Goal: Information Seeking & Learning: Learn about a topic

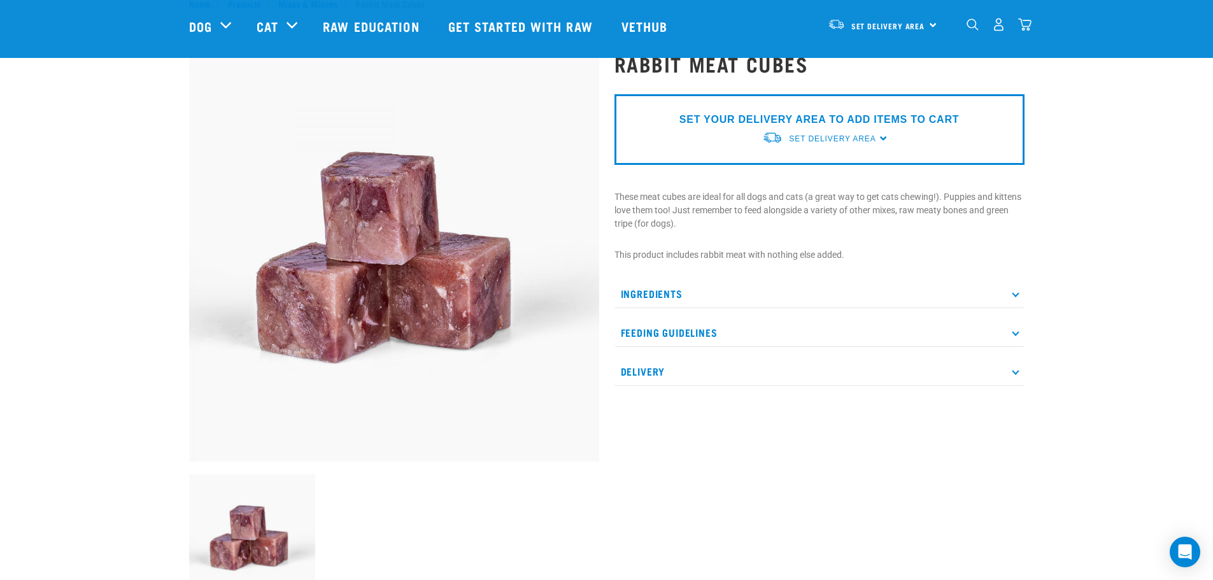
scroll to position [64, 0]
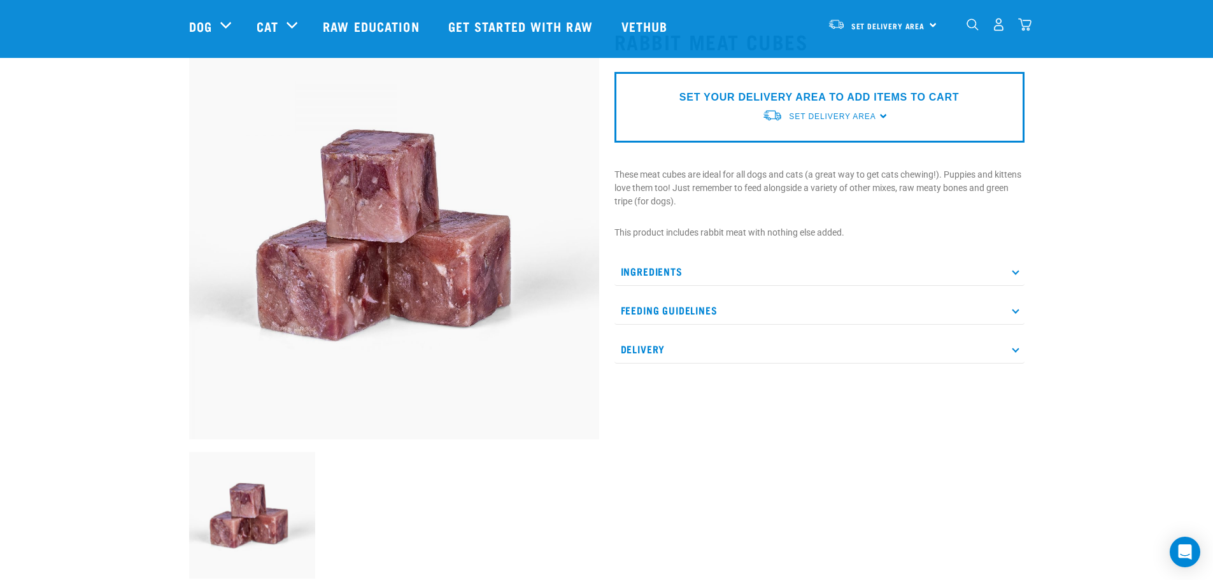
click at [879, 112] on div "SET YOUR DELIVERY AREA TO ADD ITEMS TO CART Set Delivery Area [GEOGRAPHIC_DATA]…" at bounding box center [820, 107] width 410 height 71
click at [848, 117] on span "Set Delivery Area" at bounding box center [832, 116] width 87 height 9
click at [810, 148] on link "[GEOGRAPHIC_DATA]" at bounding box center [825, 146] width 127 height 21
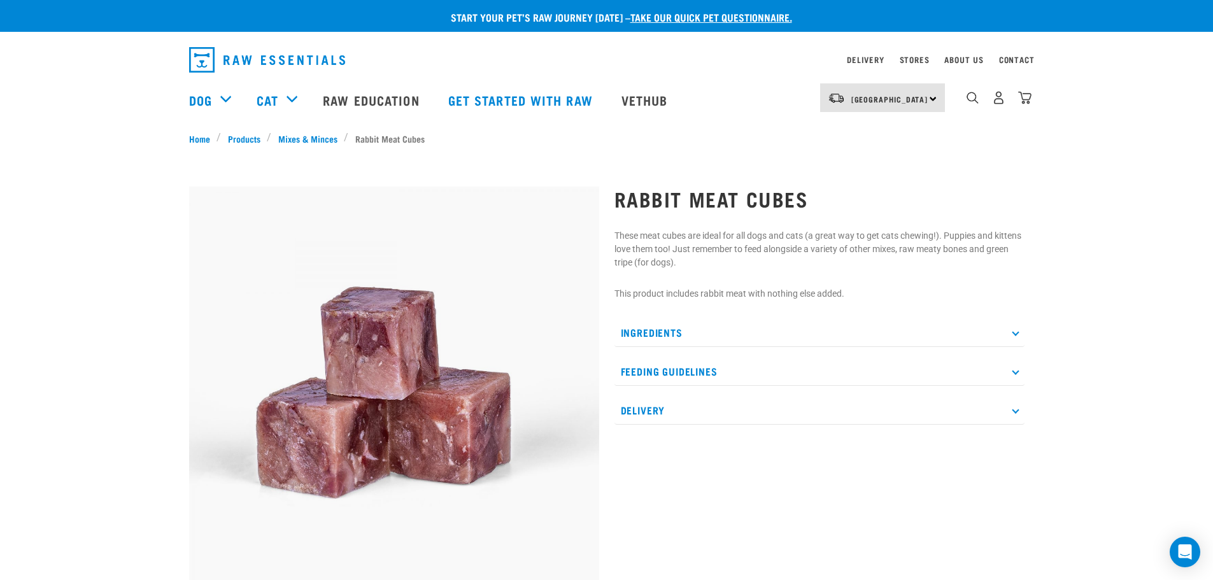
click at [1016, 330] on icon at bounding box center [1015, 332] width 7 height 7
click at [1015, 329] on p "Ingredients" at bounding box center [820, 332] width 410 height 29
click at [1015, 412] on icon at bounding box center [1015, 409] width 7 height 7
click at [1015, 373] on icon at bounding box center [1015, 371] width 7 height 7
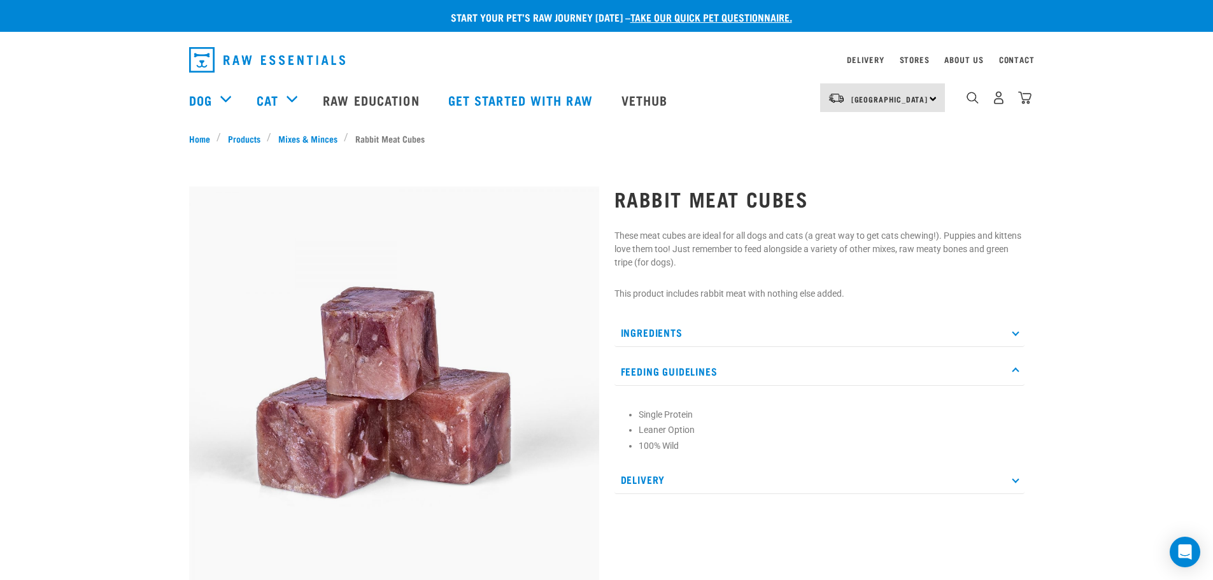
click at [1015, 373] on icon at bounding box center [1015, 371] width 7 height 7
click at [1015, 327] on p "Ingredients" at bounding box center [820, 332] width 410 height 29
